Goal: Task Accomplishment & Management: Use online tool/utility

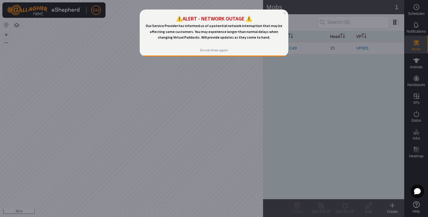
click at [209, 62] on div at bounding box center [214, 108] width 428 height 217
click at [285, 14] on icon "Close Preview" at bounding box center [284, 13] width 2 height 2
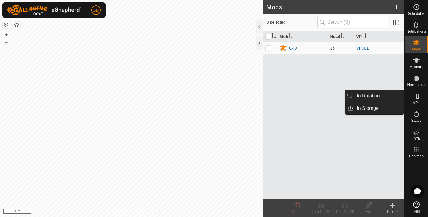
click at [416, 101] on span "VPs" at bounding box center [416, 103] width 7 height 4
click at [373, 94] on link "In Rotation" at bounding box center [378, 96] width 51 height 12
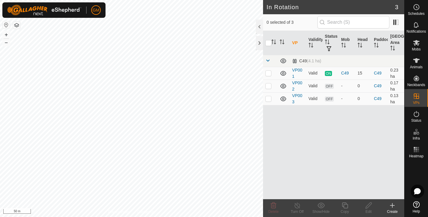
click at [392, 204] on icon at bounding box center [392, 205] width 0 height 4
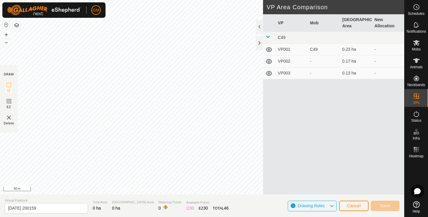
click at [332, 206] on icon at bounding box center [331, 206] width 5 height 8
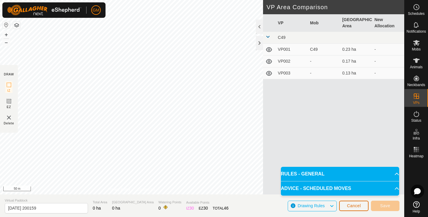
click at [347, 206] on span "Cancel" at bounding box center [354, 205] width 14 height 5
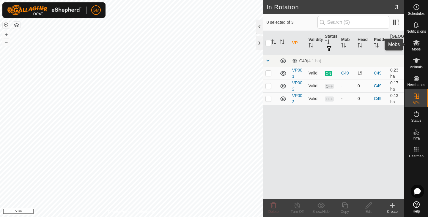
click at [415, 46] on icon at bounding box center [416, 42] width 7 height 7
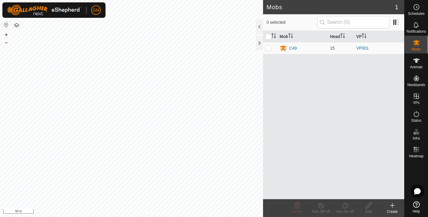
click at [415, 46] on icon at bounding box center [416, 42] width 7 height 7
click at [418, 66] on span "Animals" at bounding box center [416, 67] width 13 height 4
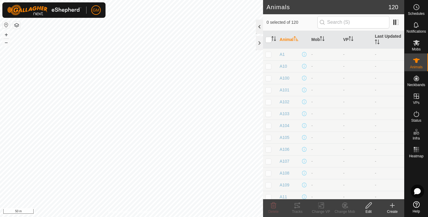
click at [261, 24] on div at bounding box center [259, 27] width 7 height 14
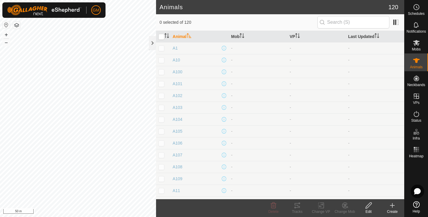
click at [190, 35] on icon "Activate to sort" at bounding box center [189, 35] width 5 height 5
click at [242, 38] on icon "Activate to sort" at bounding box center [241, 35] width 5 height 5
click at [242, 38] on icon "Activate to sort" at bounding box center [242, 35] width 4 height 5
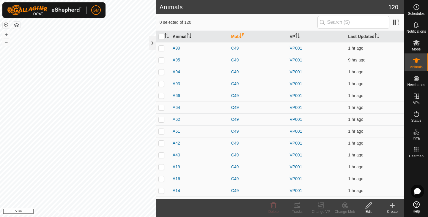
click at [162, 48] on p-checkbox at bounding box center [161, 48] width 6 height 5
checkbox input "false"
click at [417, 48] on span "Mobs" at bounding box center [416, 50] width 9 height 4
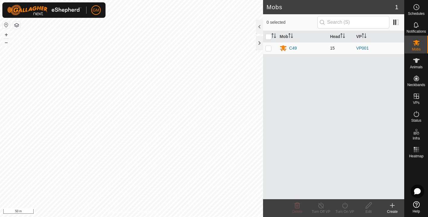
click at [371, 48] on td "VP001" at bounding box center [378, 48] width 50 height 12
click at [269, 48] on p-checkbox at bounding box center [268, 48] width 6 height 5
checkbox input "true"
click at [269, 48] on p-checkbox at bounding box center [268, 48] width 6 height 5
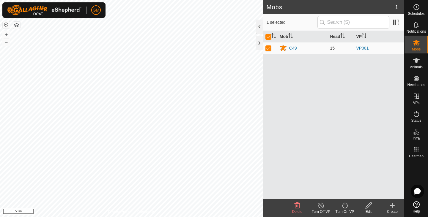
checkbox input "false"
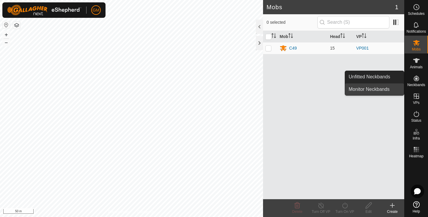
click at [378, 90] on link "Monitor Neckbands" at bounding box center [374, 89] width 59 height 12
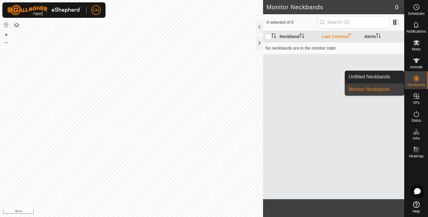
click at [378, 90] on link "Monitor Neckbands" at bounding box center [374, 89] width 59 height 12
click at [375, 75] on link "Unfitted Neckbands" at bounding box center [374, 77] width 59 height 12
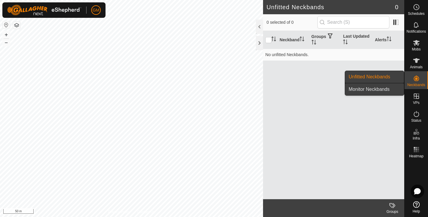
click at [372, 87] on link "Monitor Neckbands" at bounding box center [374, 89] width 59 height 12
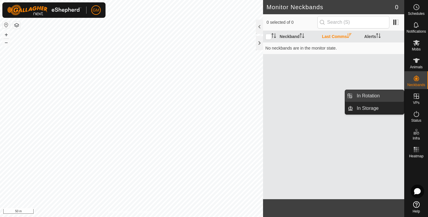
click at [372, 95] on link "In Rotation" at bounding box center [378, 96] width 51 height 12
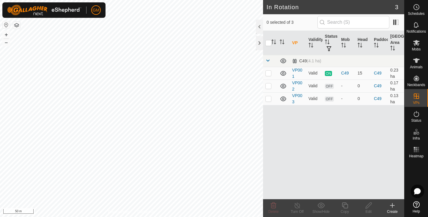
click at [393, 205] on icon at bounding box center [392, 205] width 7 height 7
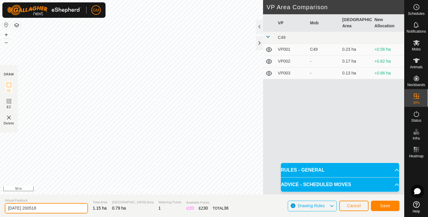
click at [55, 207] on input "[DATE] 200518" at bounding box center [46, 208] width 83 height 10
type input "2"
type input "Limestone Flat A"
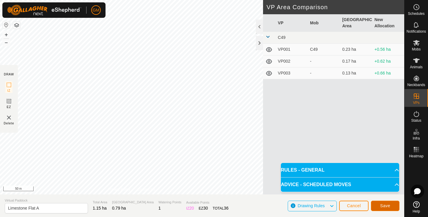
click at [383, 202] on button "Save" at bounding box center [385, 206] width 29 height 10
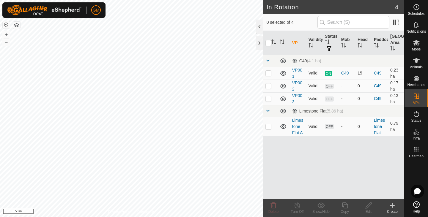
click at [391, 204] on icon at bounding box center [392, 205] width 7 height 7
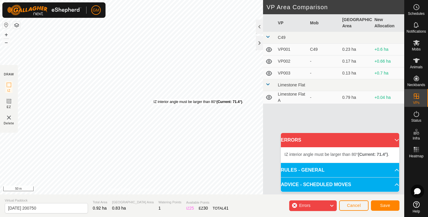
click at [153, 99] on div "IZ interior angle must be larger than 80° (Current: 71.4°) . + – ⇧ i 50 m" at bounding box center [131, 97] width 263 height 195
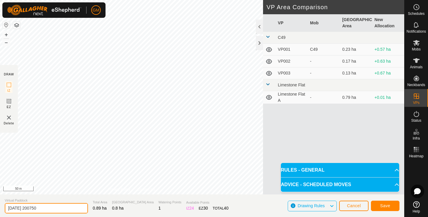
click at [57, 207] on input "[DATE] 200750" at bounding box center [46, 208] width 83 height 10
type input "2"
type input "Limestone Flat B"
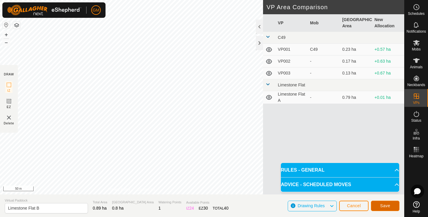
click at [384, 205] on span "Save" at bounding box center [385, 205] width 10 height 5
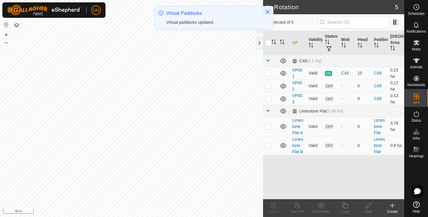
click at [392, 204] on icon at bounding box center [392, 205] width 7 height 7
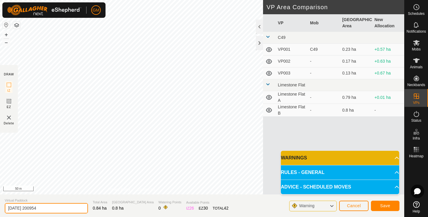
click at [48, 206] on input "[DATE] 200954" at bounding box center [46, 208] width 83 height 10
type input "2"
type input "Limestone Flat C"
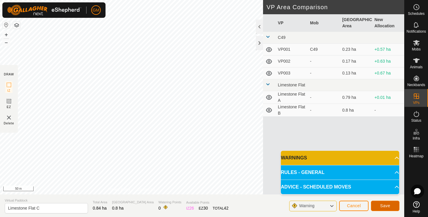
click at [379, 203] on button "Save" at bounding box center [385, 206] width 29 height 10
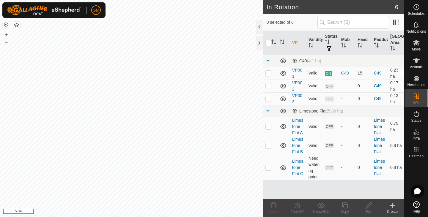
click at [393, 207] on icon at bounding box center [392, 205] width 7 height 7
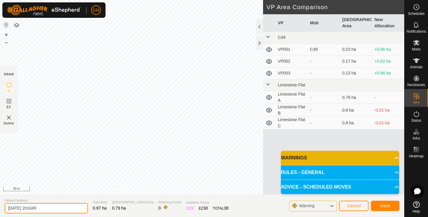
click at [58, 205] on input "[DATE] 201049" at bounding box center [46, 208] width 83 height 10
type input "2"
type input "Limestone D"
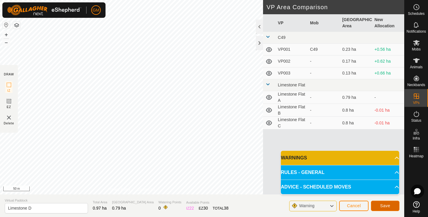
click at [391, 204] on button "Save" at bounding box center [385, 206] width 29 height 10
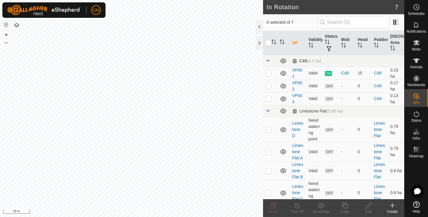
click at [267, 60] on span at bounding box center [267, 60] width 5 height 5
